Goal: Information Seeking & Learning: Learn about a topic

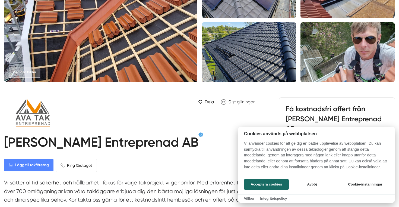
scroll to position [74, 0]
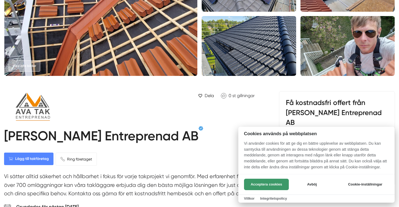
click at [250, 186] on button "Acceptera cookies" at bounding box center [266, 183] width 45 height 11
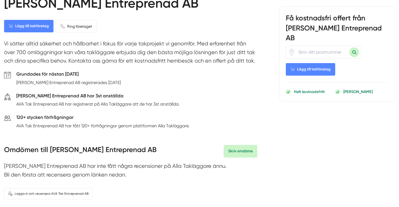
scroll to position [207, 0]
drag, startPoint x: 118, startPoint y: 126, endPoint x: 82, endPoint y: 124, distance: 35.3
click at [82, 124] on p "AVA Tak Entreprenad AB har fått 120+ förfrågningar genom plattformen Alla Taklä…" at bounding box center [102, 126] width 173 height 7
click at [80, 124] on p "AVA Tak Entreprenad AB har fått 120+ förfrågningar genom plattformen Alla Taklä…" at bounding box center [102, 126] width 173 height 7
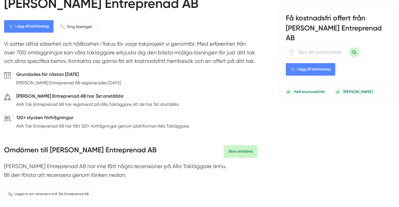
click at [84, 125] on p "AVA Tak Entreprenad AB har fått 120+ förfrågningar genom plattformen Alla Taklä…" at bounding box center [102, 126] width 173 height 7
click at [93, 125] on p "AVA Tak Entreprenad AB har fått 120+ förfrågningar genom plattformen Alla Taklä…" at bounding box center [102, 126] width 173 height 7
click at [124, 126] on p "AVA Tak Entreprenad AB har fått 120+ förfrågningar genom plattformen Alla Taklä…" at bounding box center [102, 126] width 173 height 7
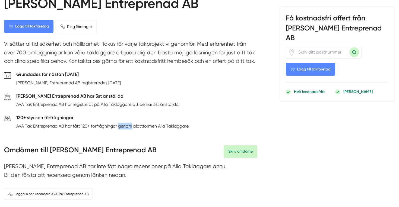
click at [124, 126] on p "AVA Tak Entreprenad AB har fått 120+ förfrågningar genom plattformen Alla Taklä…" at bounding box center [102, 126] width 173 height 7
click at [143, 125] on p "AVA Tak Entreprenad AB har fått 120+ förfrågningar genom plattformen Alla Taklä…" at bounding box center [102, 126] width 173 height 7
click at [160, 126] on p "AVA Tak Entreprenad AB har fått 120+ förfrågningar genom plattformen Alla Taklä…" at bounding box center [102, 126] width 173 height 7
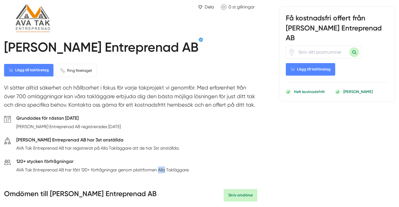
scroll to position [128, 0]
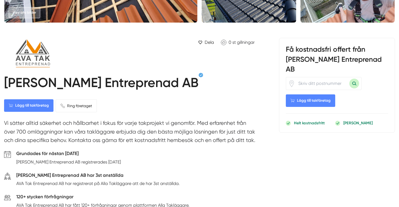
click at [160, 126] on p "Vi sätter alltid säkerhet och hållbarhet i fokus för varje takprojekt vi genomf…" at bounding box center [130, 133] width 253 height 28
